Goal: Information Seeking & Learning: Learn about a topic

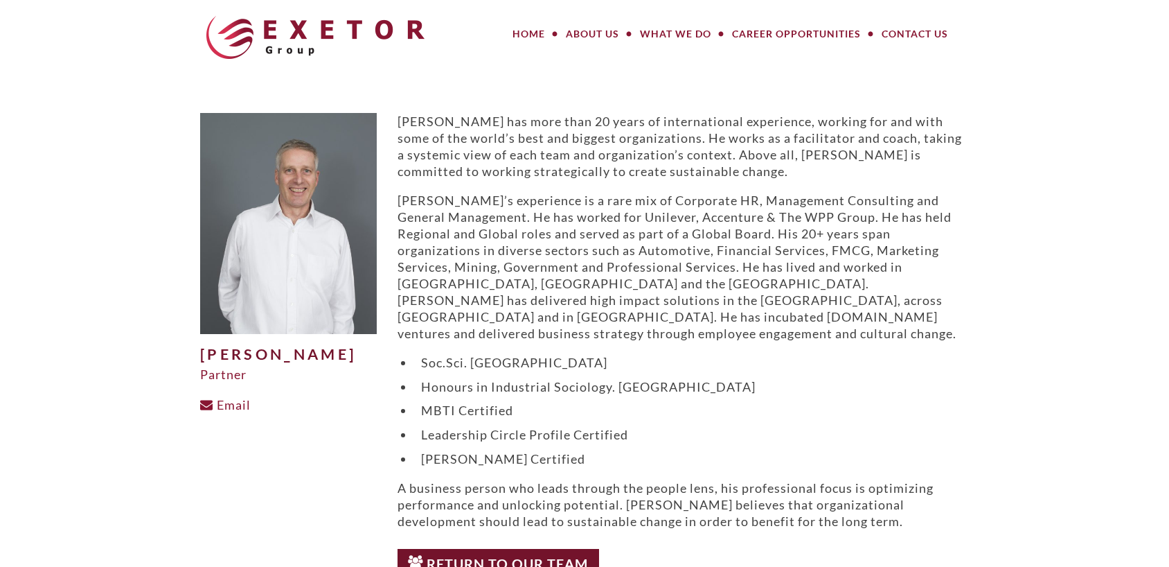
click at [308, 35] on img at bounding box center [315, 37] width 218 height 43
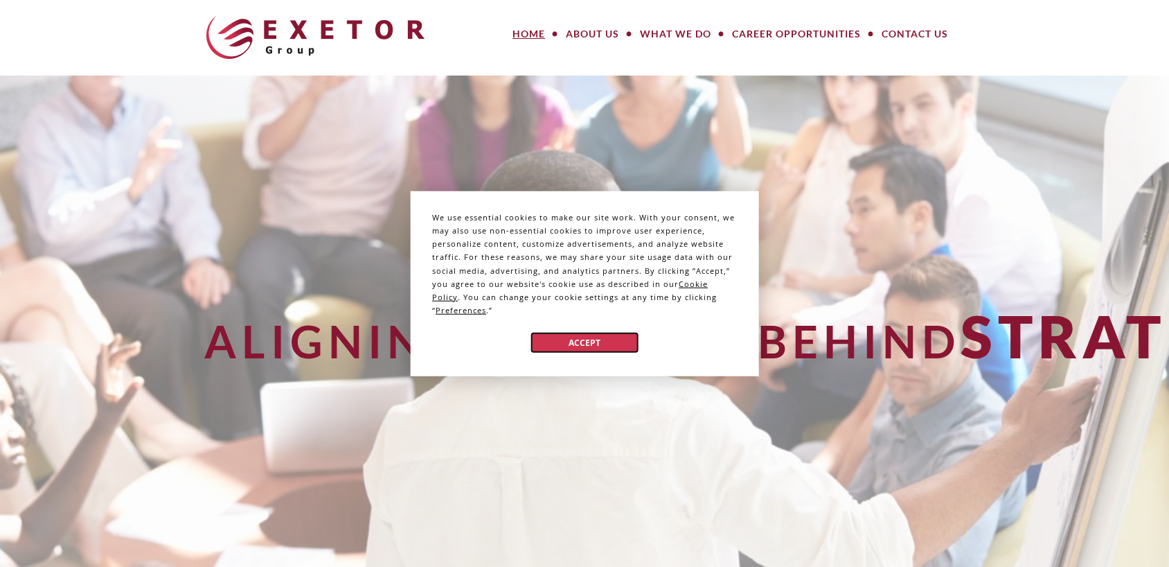
click at [591, 339] on button "Accept" at bounding box center [584, 343] width 107 height 20
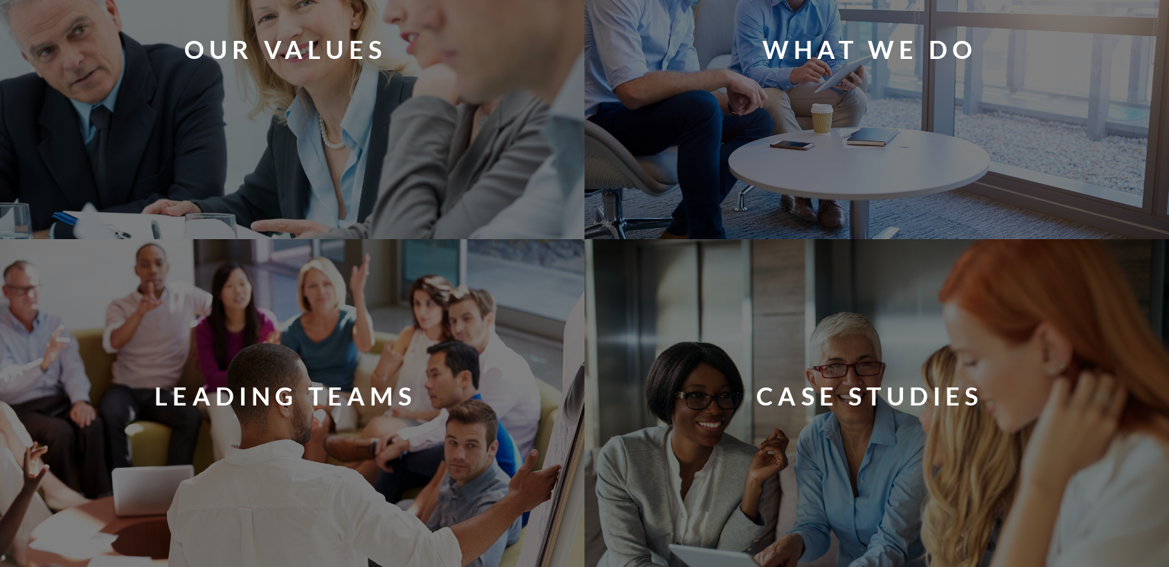
scroll to position [1162, 0]
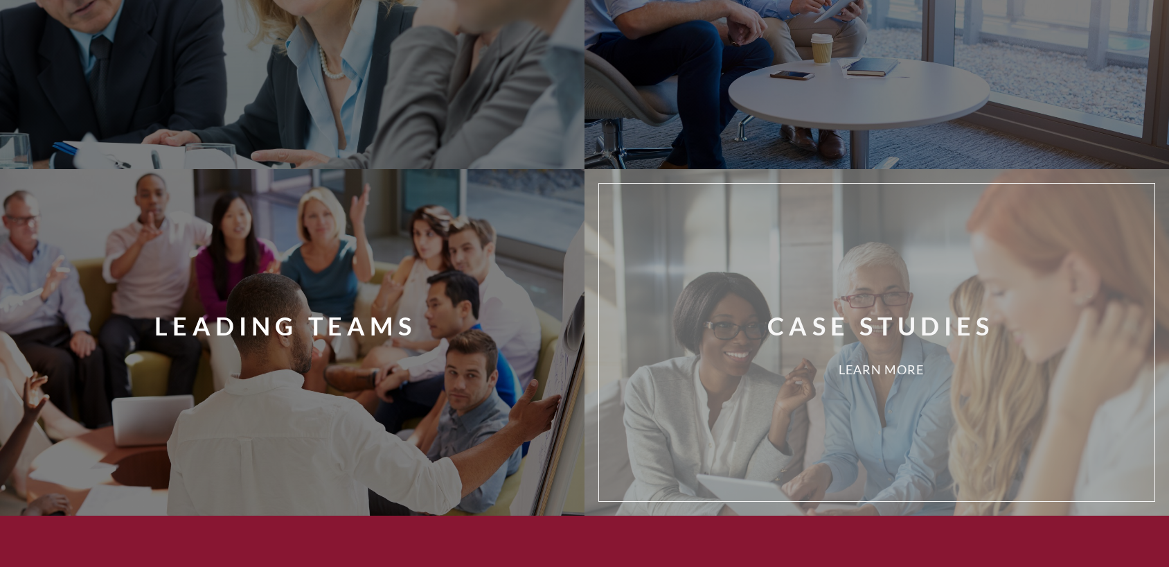
click at [699, 264] on div "Case Studies Learn More" at bounding box center [898, 342] width 576 height 297
